Goal: Task Accomplishment & Management: Use online tool/utility

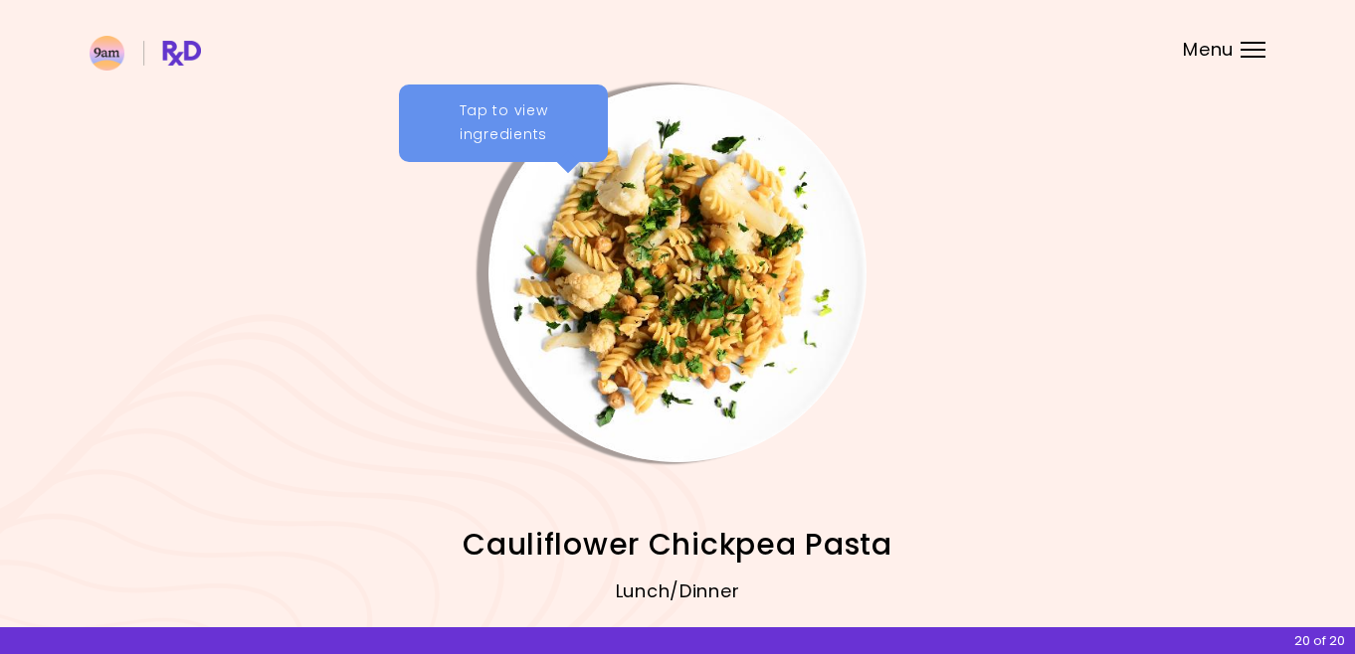
click at [1221, 43] on span "Menu" at bounding box center [1208, 50] width 51 height 18
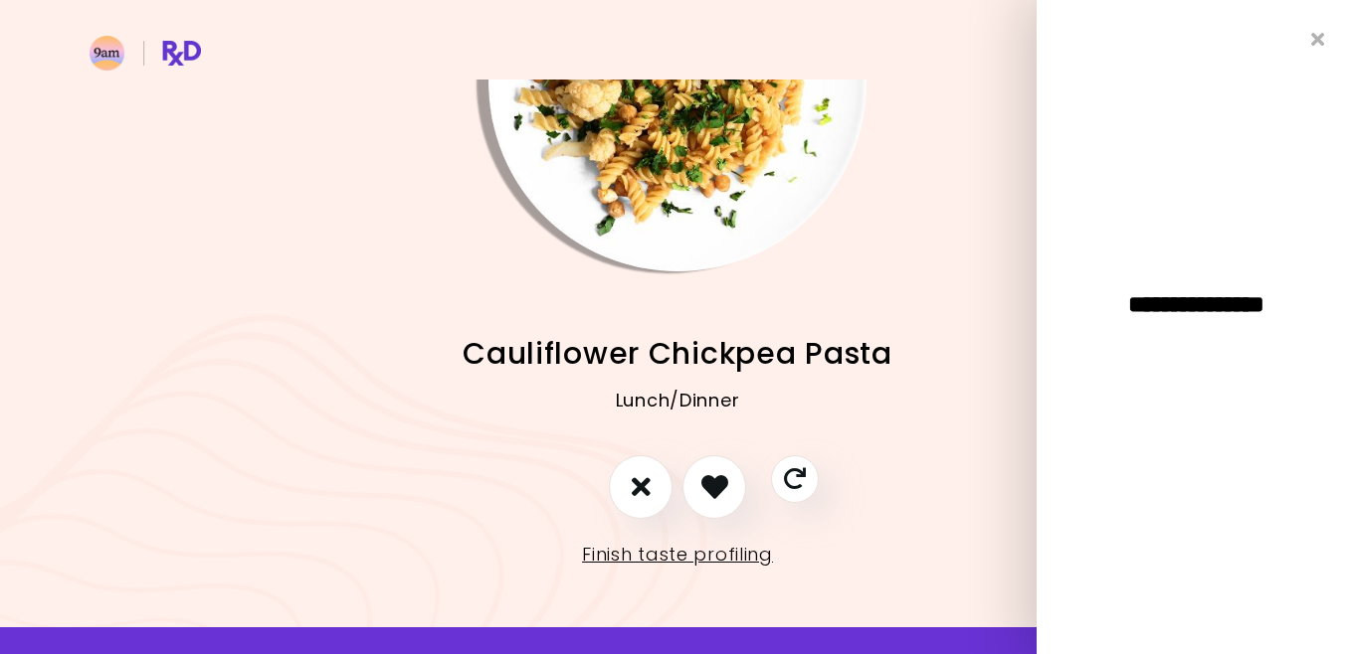
scroll to position [190, 0]
click at [726, 565] on link "Finish taste profiling" at bounding box center [677, 556] width 191 height 32
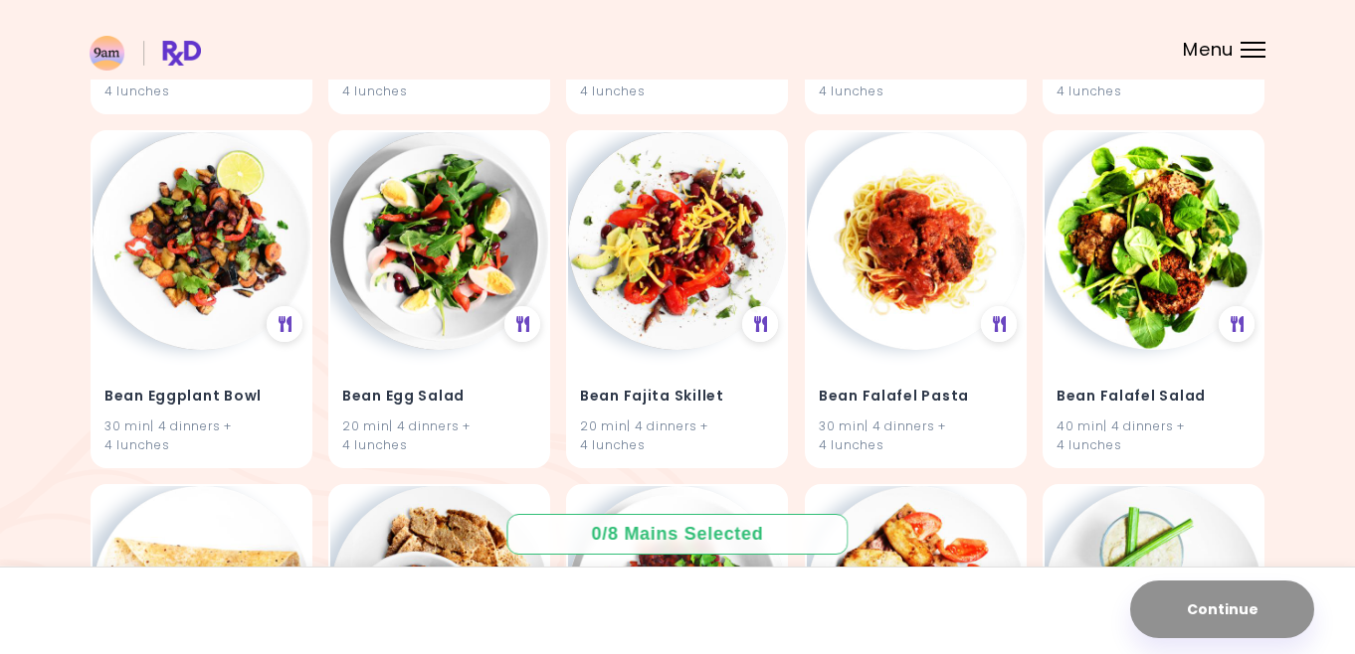
scroll to position [8305, 0]
click at [1219, 49] on span "Menu" at bounding box center [1208, 50] width 51 height 18
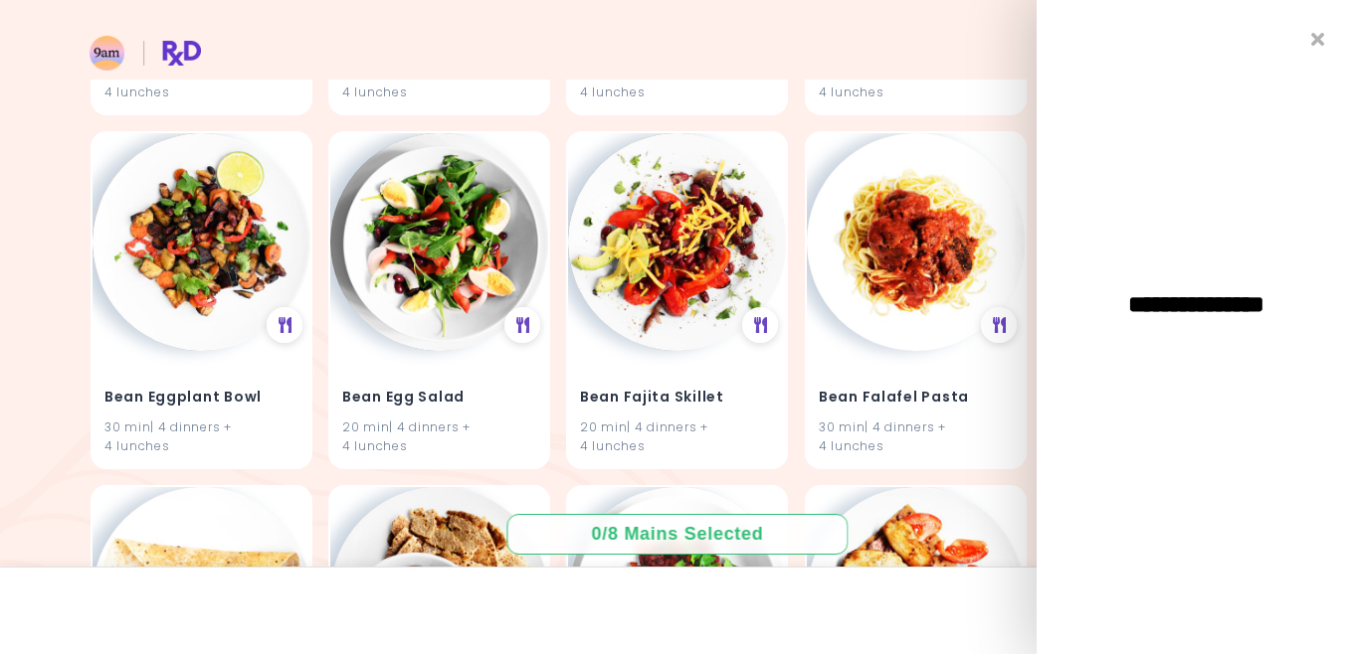
click at [1118, 313] on span "**********" at bounding box center [1195, 304] width 221 height 24
click at [1121, 313] on span "**********" at bounding box center [1195, 304] width 221 height 24
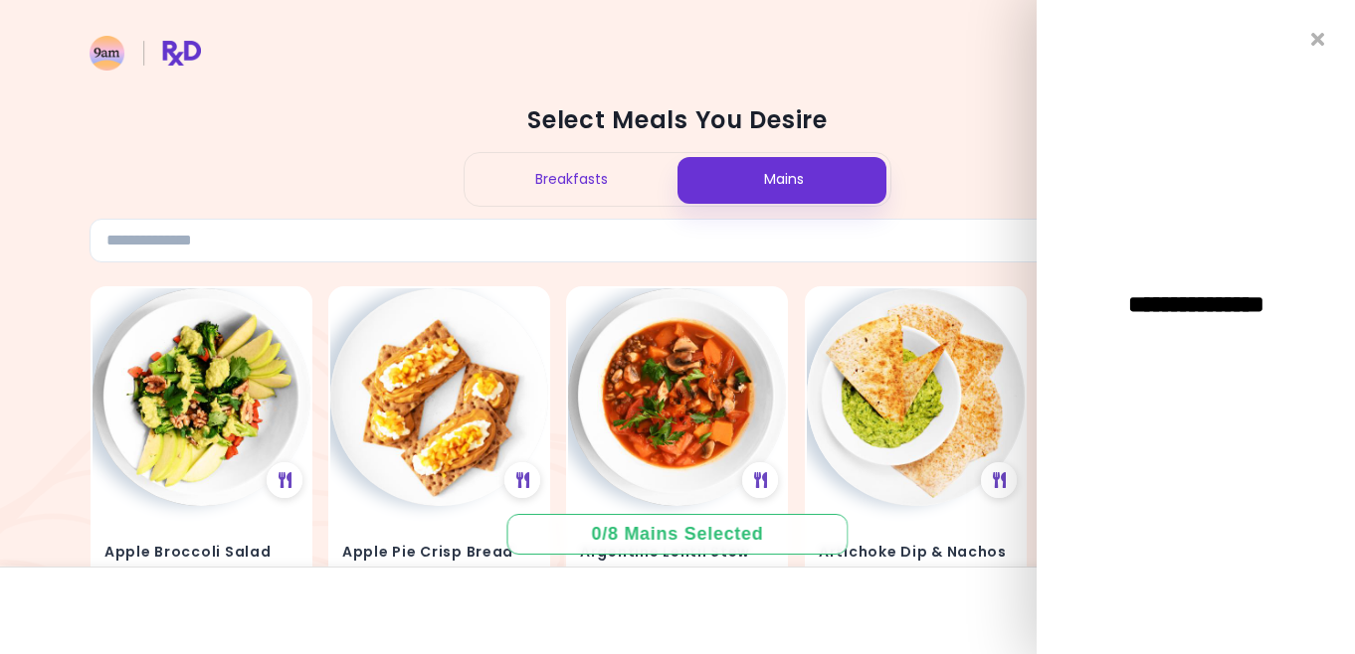
scroll to position [0, 0]
click at [184, 55] on img at bounding box center [145, 53] width 111 height 35
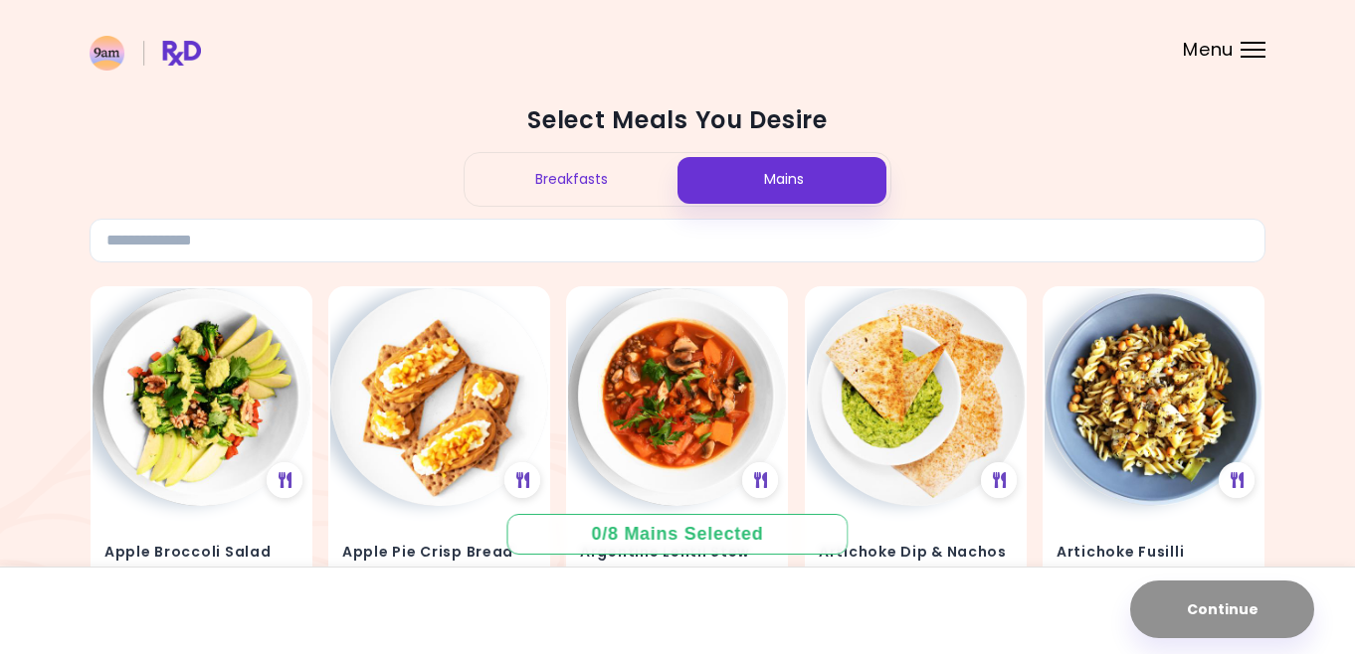
click at [654, 171] on div "Breakfasts" at bounding box center [571, 179] width 213 height 53
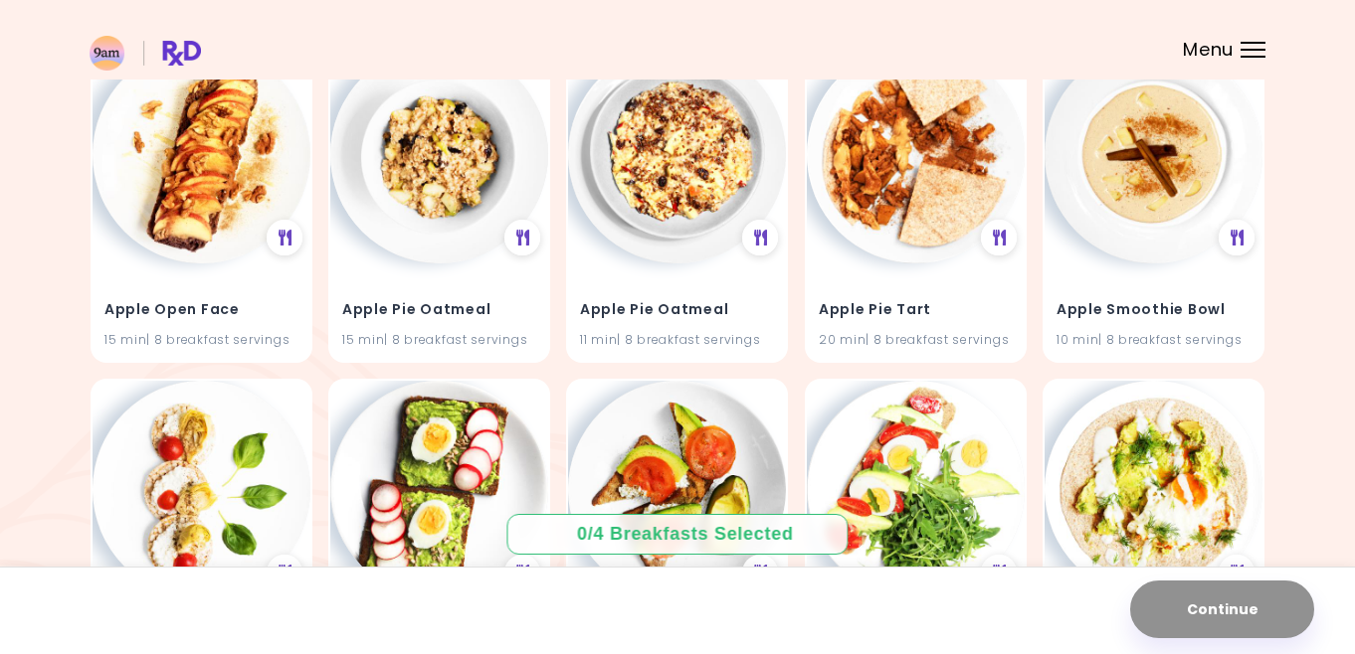
scroll to position [605, 0]
